Goal: Check status: Check status

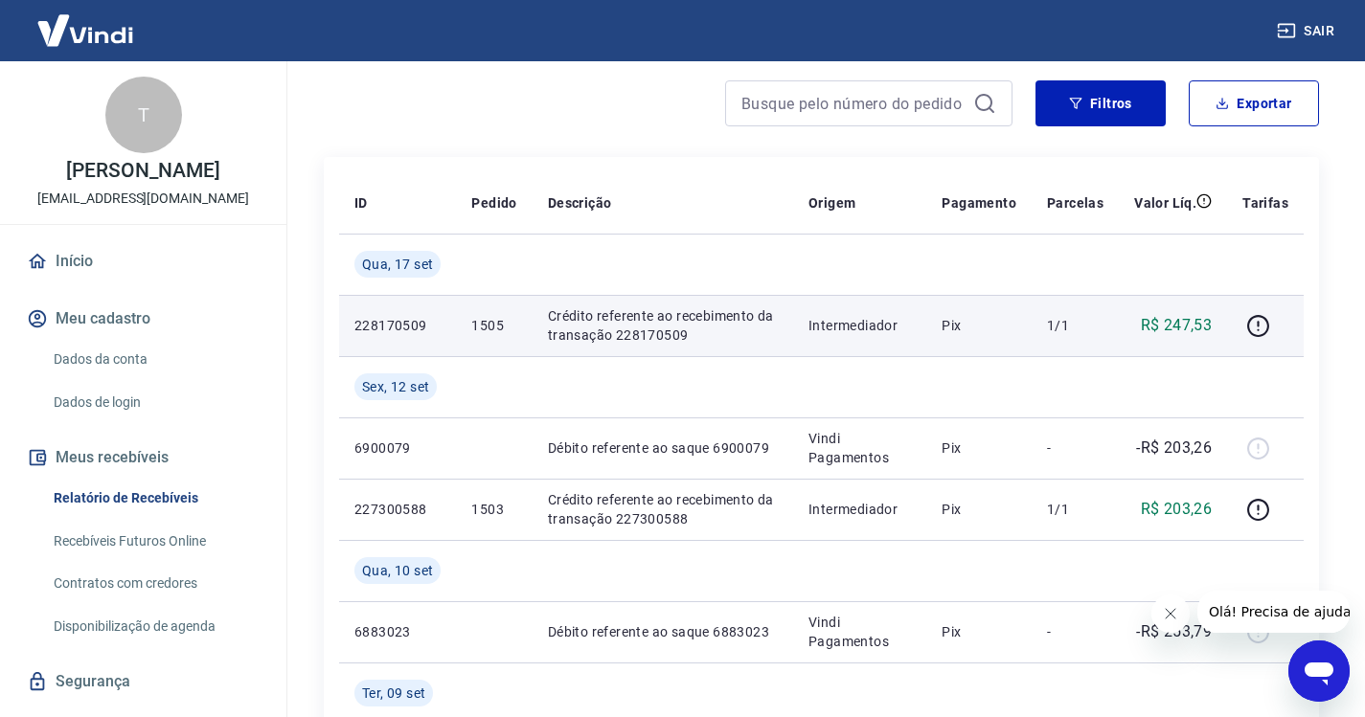
scroll to position [192, 0]
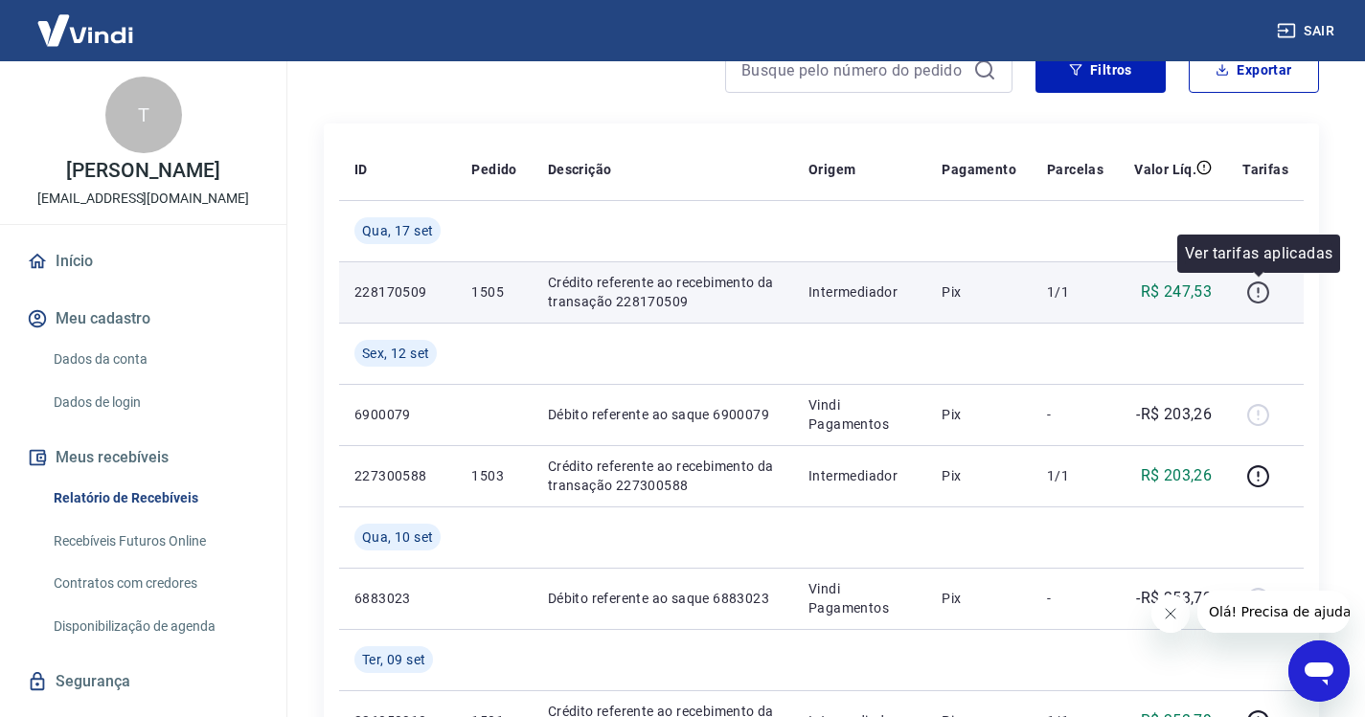
click at [1263, 294] on icon "button" at bounding box center [1258, 293] width 24 height 24
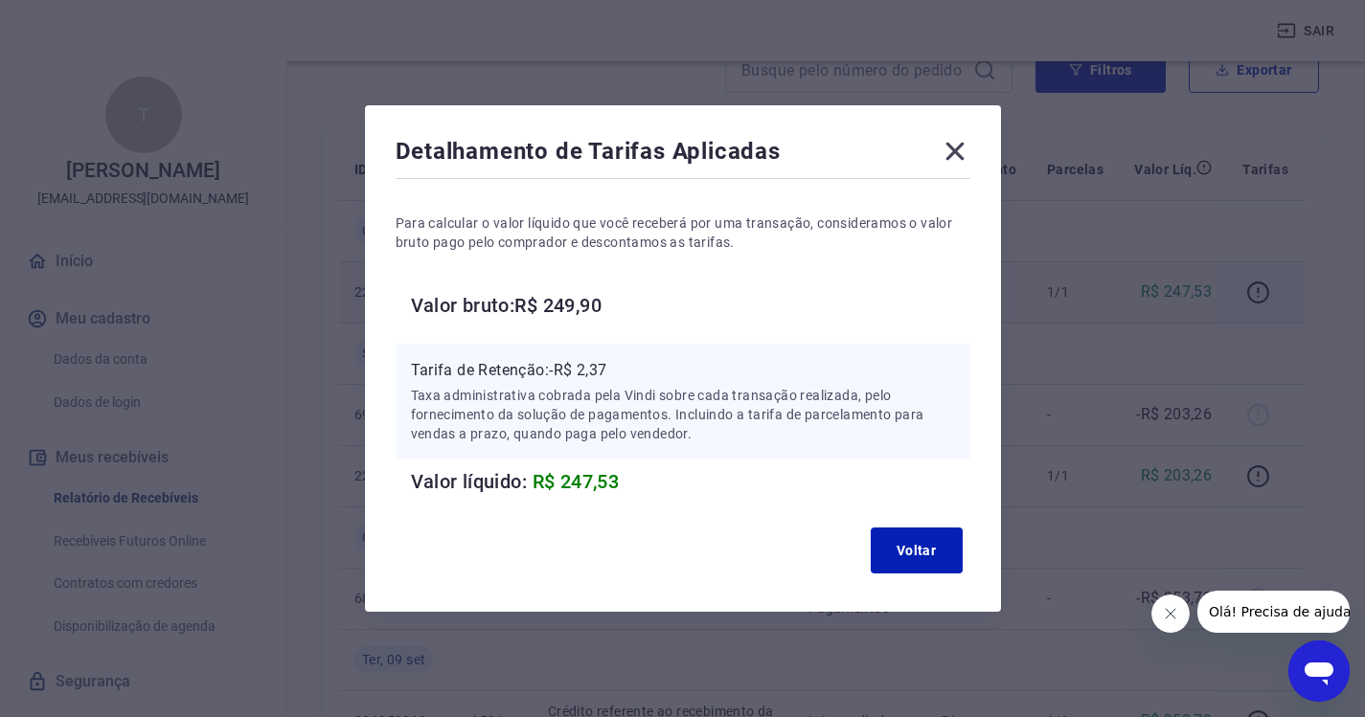
click at [957, 154] on icon at bounding box center [954, 152] width 18 height 18
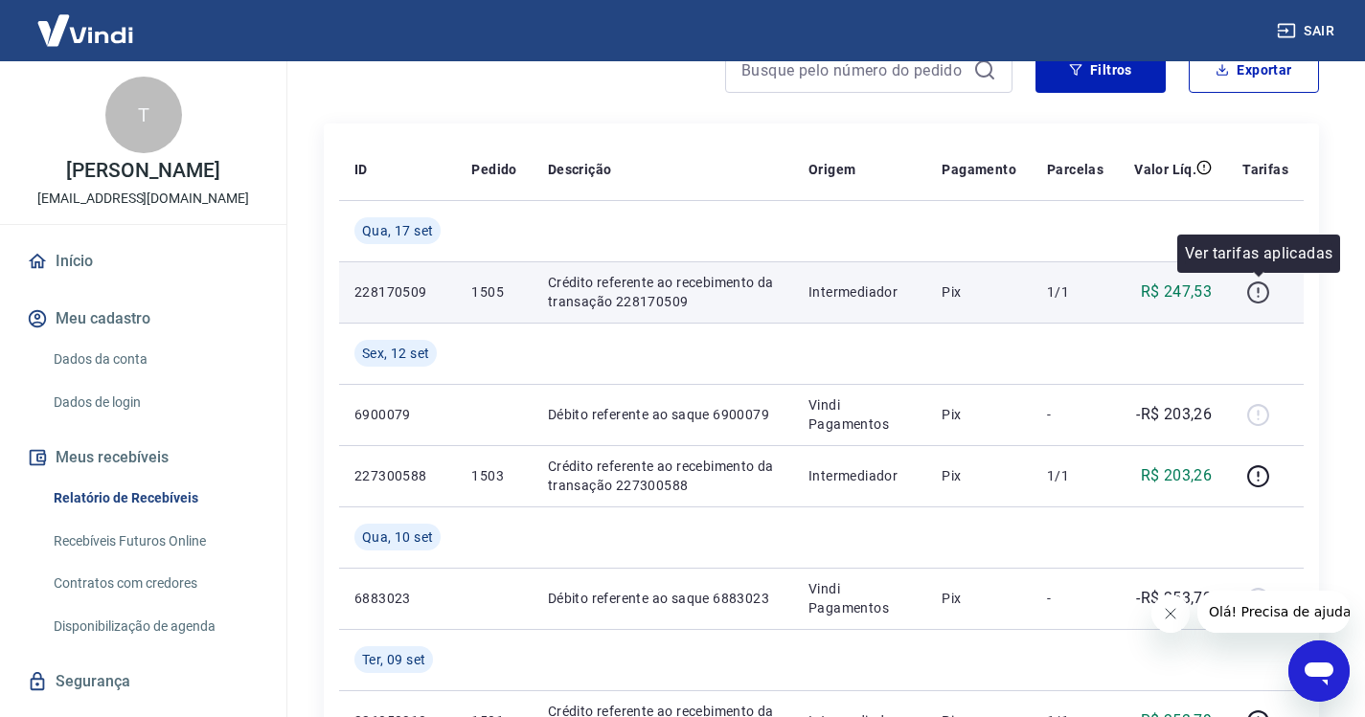
click at [1257, 285] on icon "button" at bounding box center [1258, 293] width 24 height 24
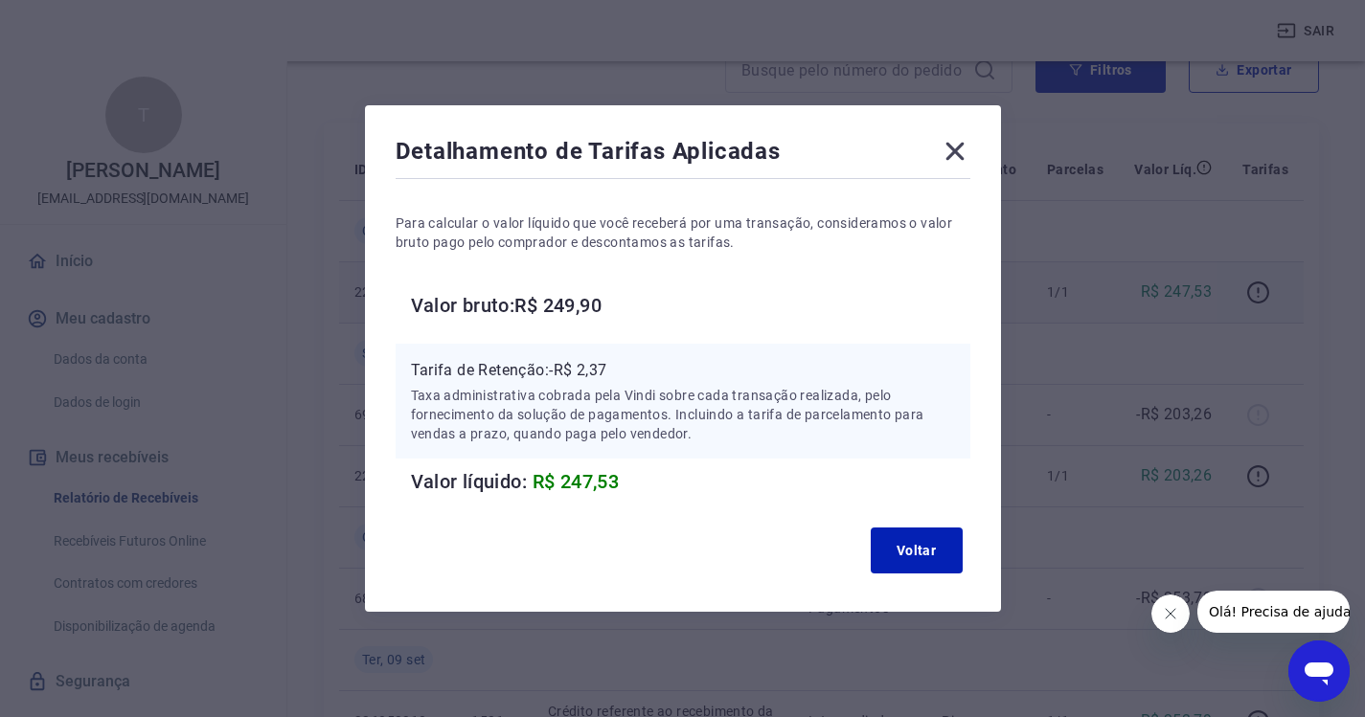
click at [961, 147] on icon at bounding box center [955, 151] width 31 height 31
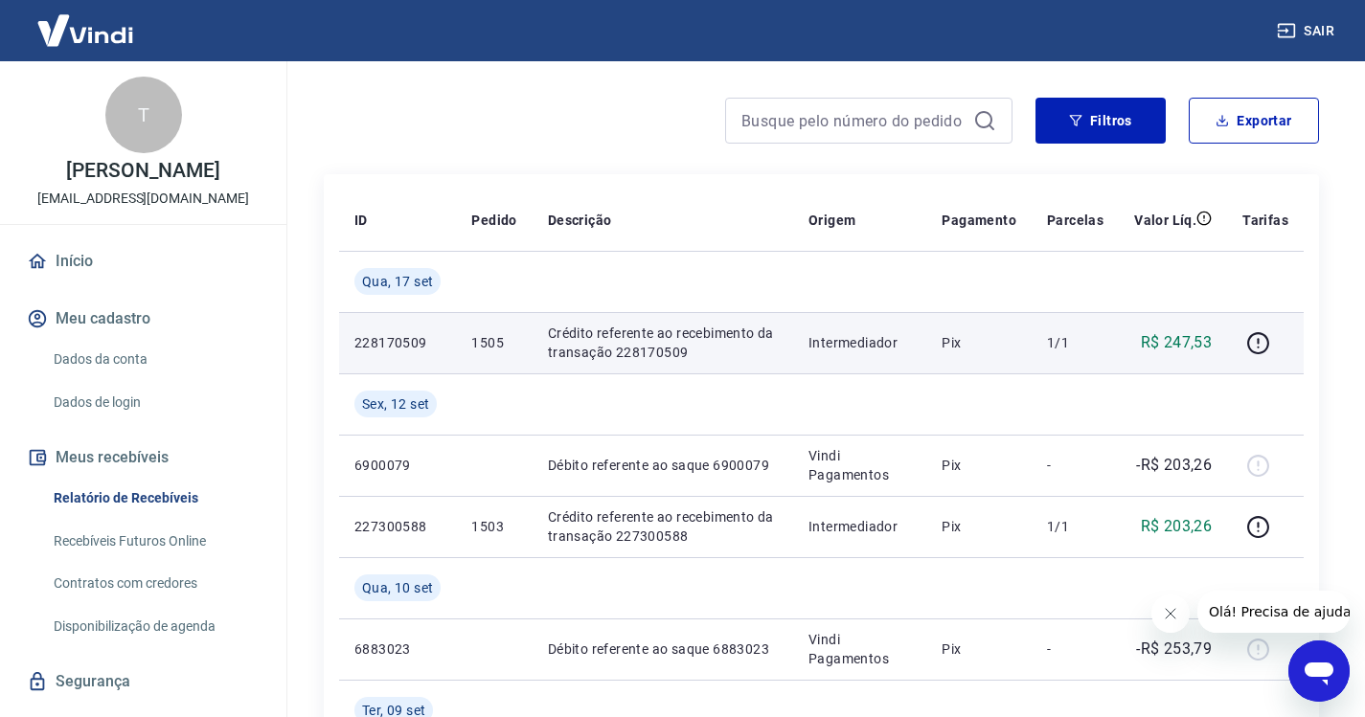
scroll to position [96, 0]
